Goal: Use online tool/utility: Utilize a website feature to perform a specific function

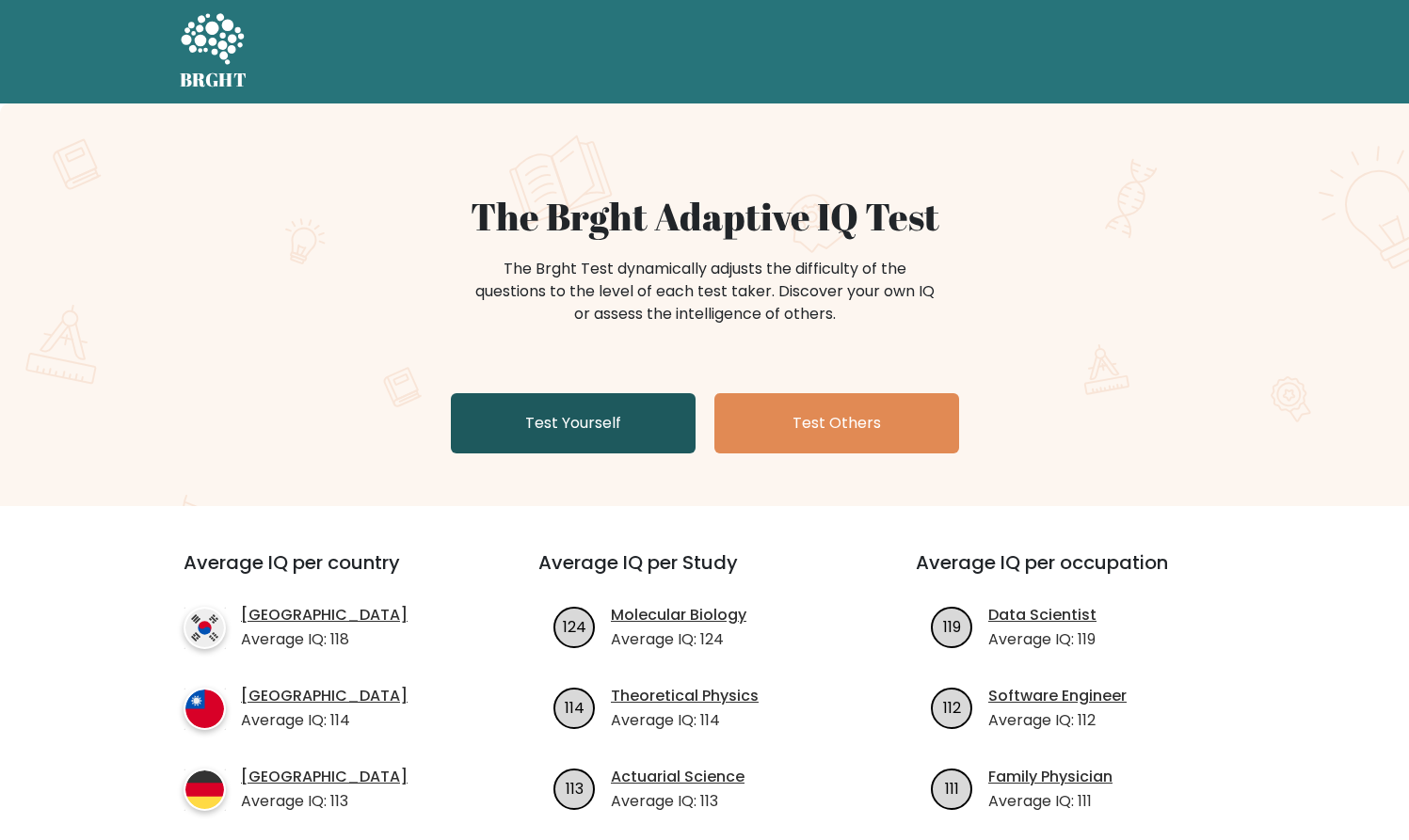
click at [654, 414] on link "Test Yourself" at bounding box center [574, 423] width 245 height 61
click at [594, 430] on link "Test Yourself" at bounding box center [574, 423] width 245 height 61
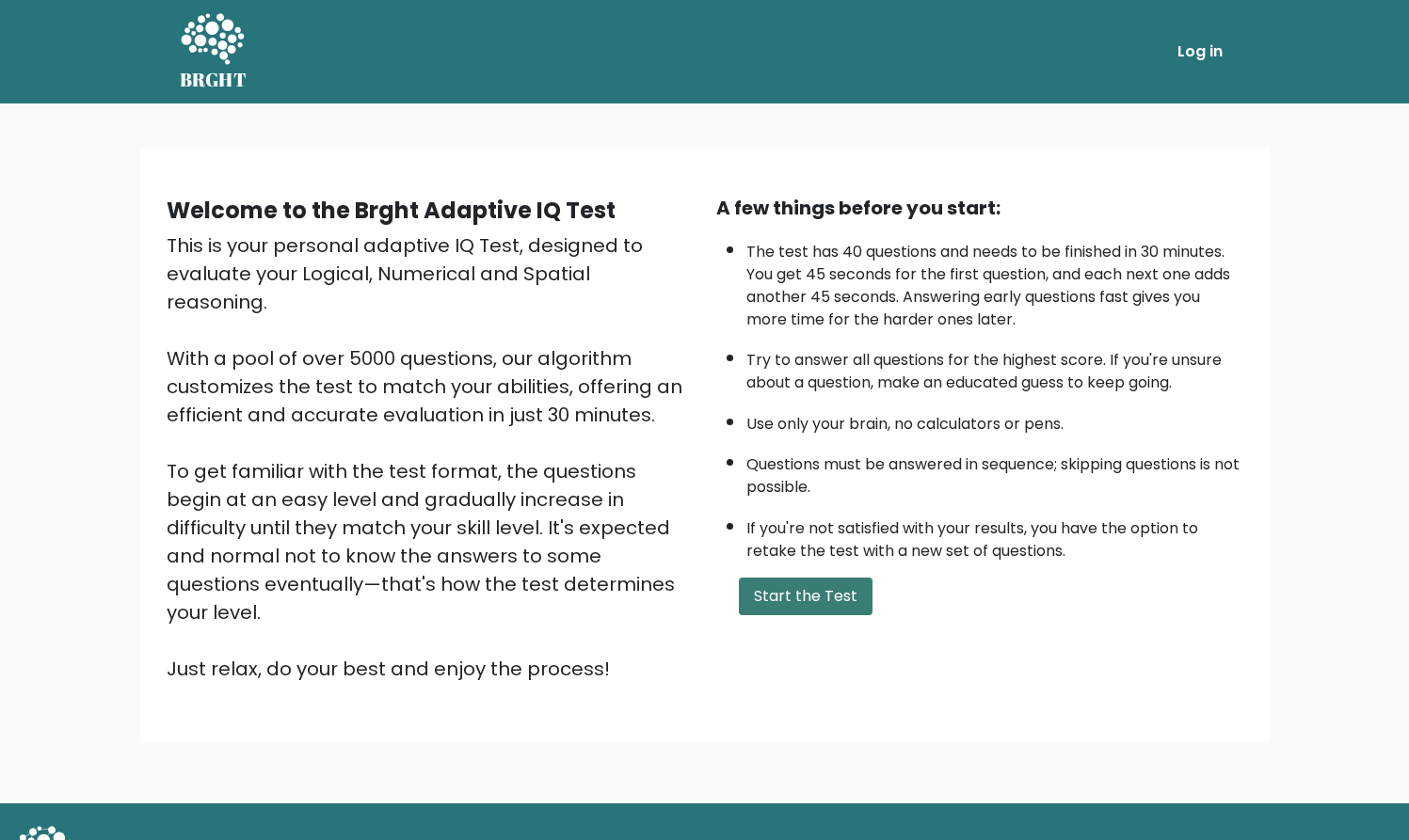
click at [851, 615] on button "Start the Test" at bounding box center [806, 596] width 133 height 38
click at [827, 615] on button "Start the Test" at bounding box center [806, 596] width 133 height 38
click at [822, 615] on button "Start the Test" at bounding box center [806, 596] width 133 height 38
click at [792, 612] on button "Start the Test" at bounding box center [806, 596] width 133 height 38
click at [837, 615] on button "Start the Test" at bounding box center [806, 596] width 133 height 38
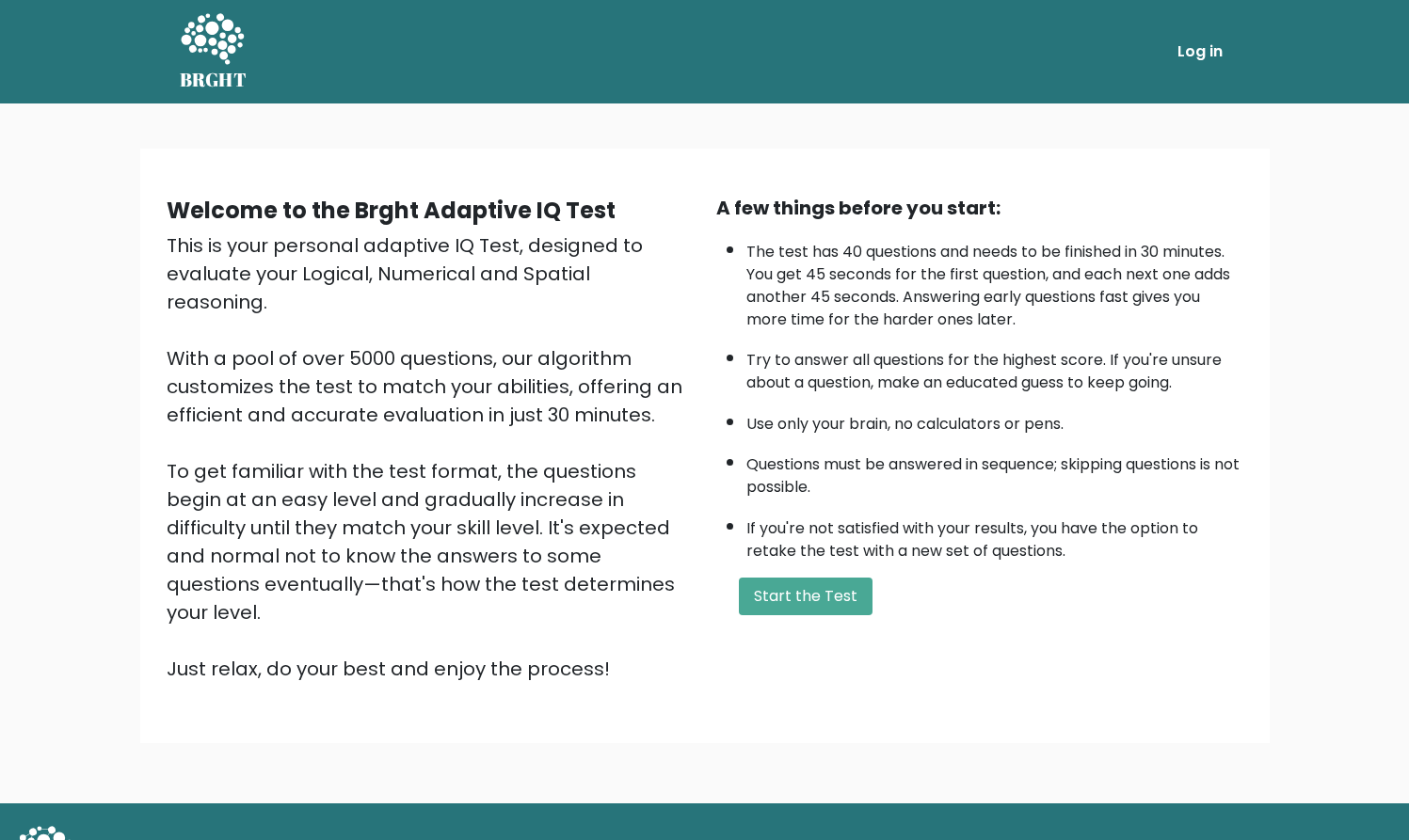
click at [212, 77] on h5 "BRGHT" at bounding box center [214, 80] width 68 height 23
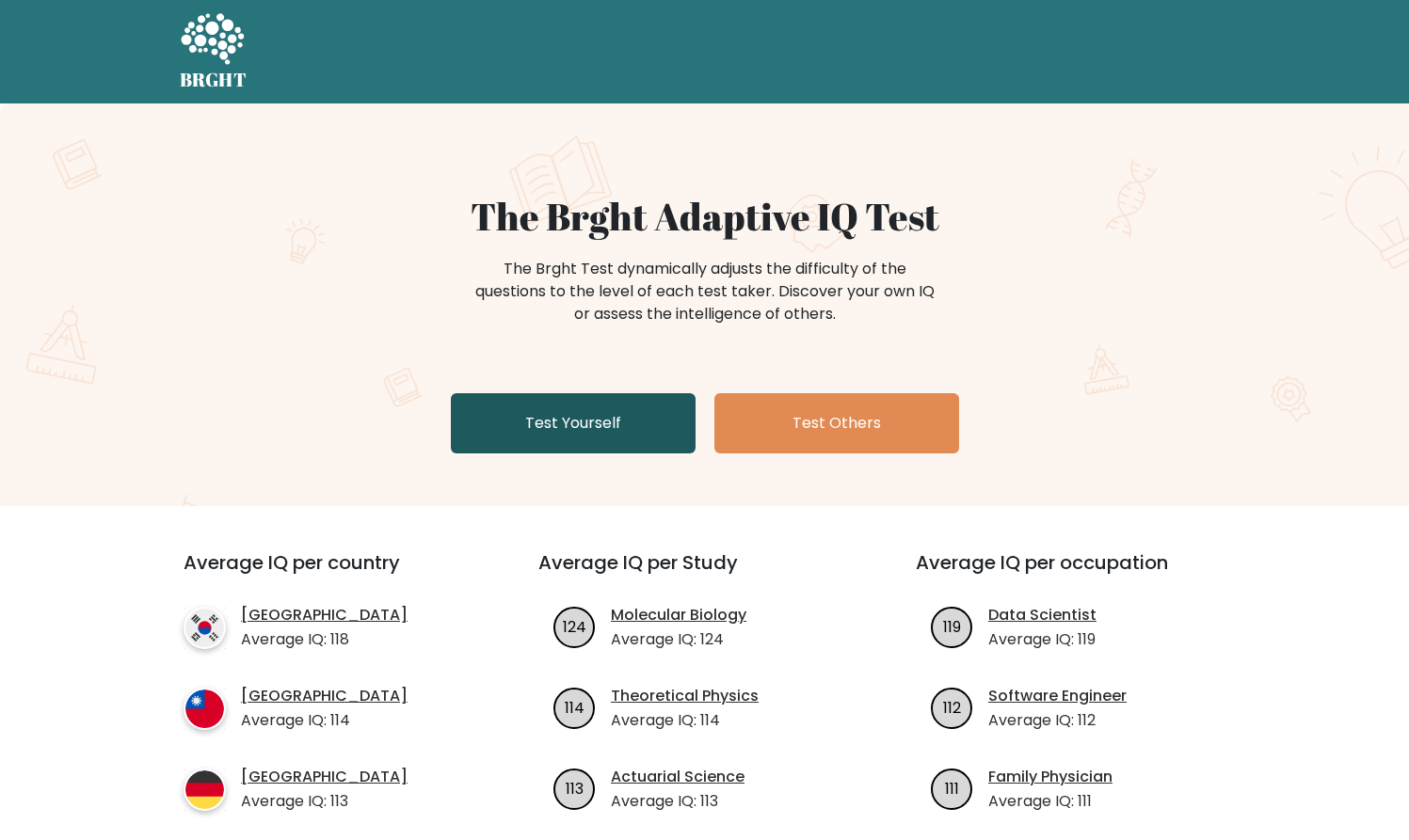
click at [526, 409] on link "Test Yourself" at bounding box center [574, 423] width 245 height 61
click at [653, 408] on link "Test Yourself" at bounding box center [574, 423] width 245 height 61
